Goal: Find specific page/section: Find specific page/section

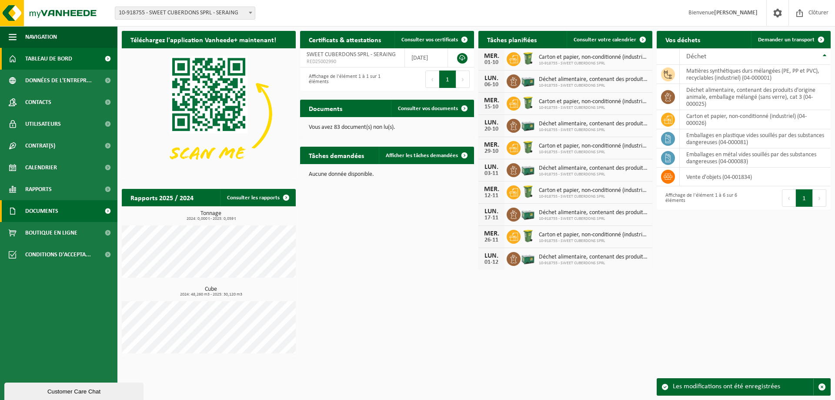
click at [60, 209] on link "Documents" at bounding box center [58, 211] width 117 height 22
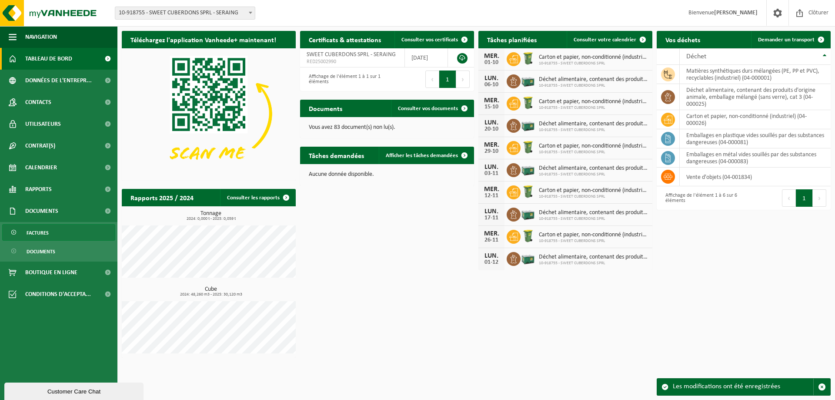
click at [53, 231] on link "Factures" at bounding box center [58, 232] width 113 height 17
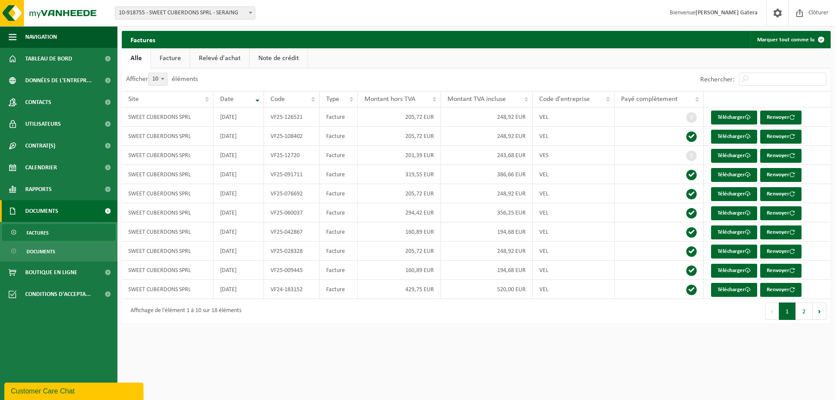
click at [296, 342] on html "Site: 10-918755 - SWEET CUBERDONS SPRL - SERAING 10-918755 - SWEET CUBERDONS SP…" at bounding box center [417, 200] width 835 height 400
